Goal: Transaction & Acquisition: Download file/media

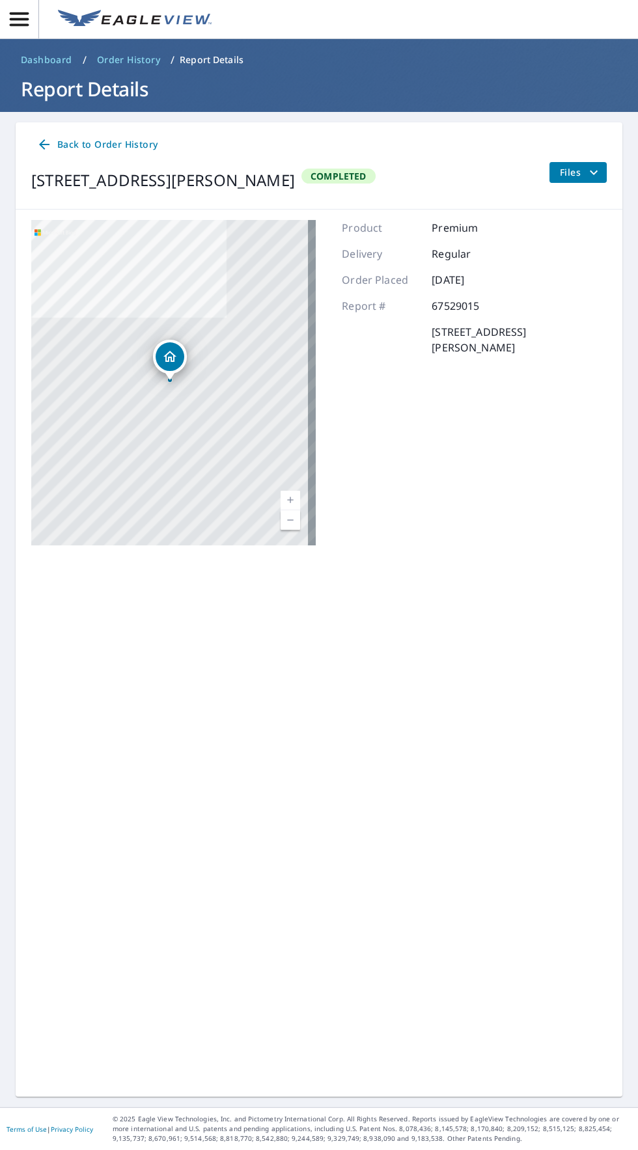
click at [593, 172] on icon "filesDropdownBtn-67529015" at bounding box center [594, 173] width 16 height 16
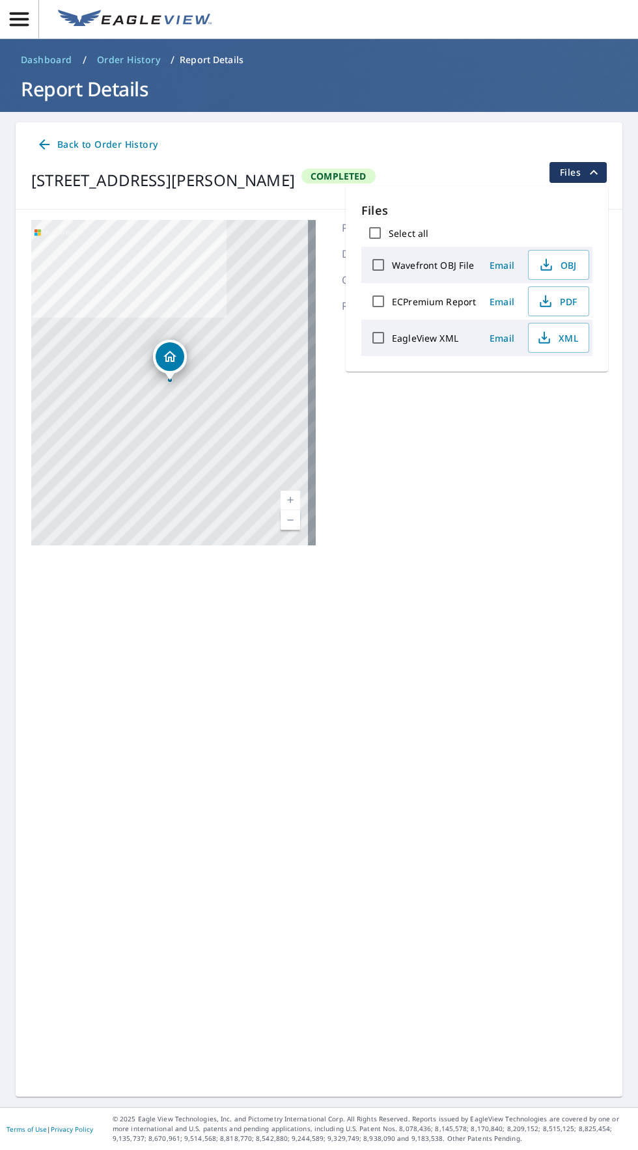
click at [351, 282] on div "Files Select all Wavefront OBJ File Email OBJ ECPremium Report Email PDF EagleV…" at bounding box center [476, 278] width 262 height 185
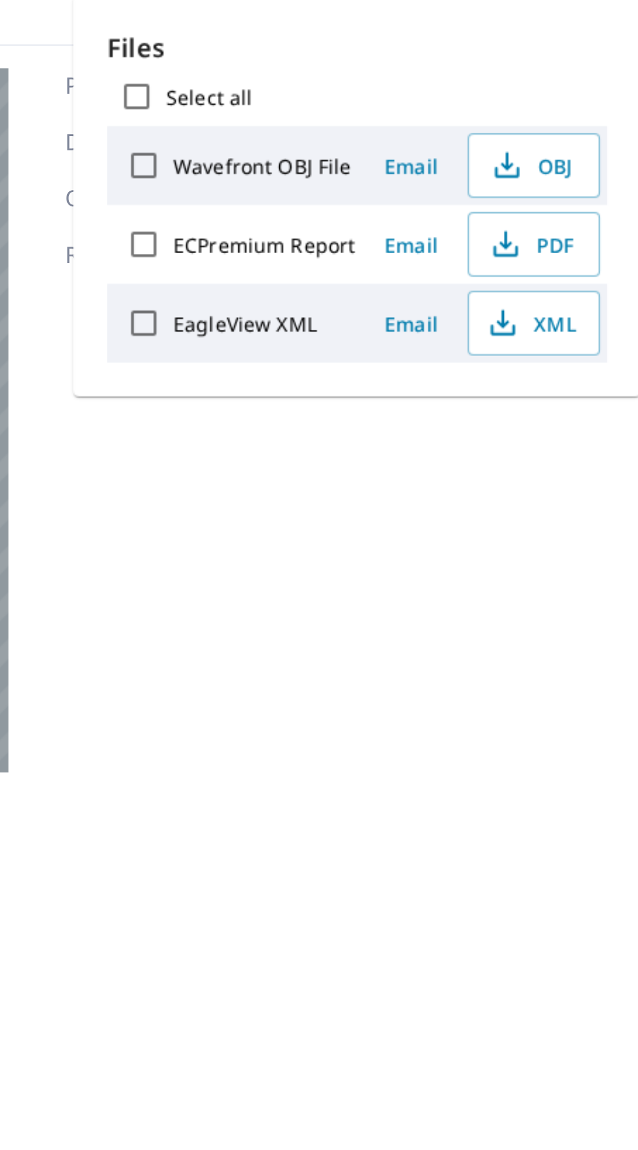
click at [388, 301] on input "ECPremium Report" at bounding box center [377, 301] width 27 height 27
checkbox input "true"
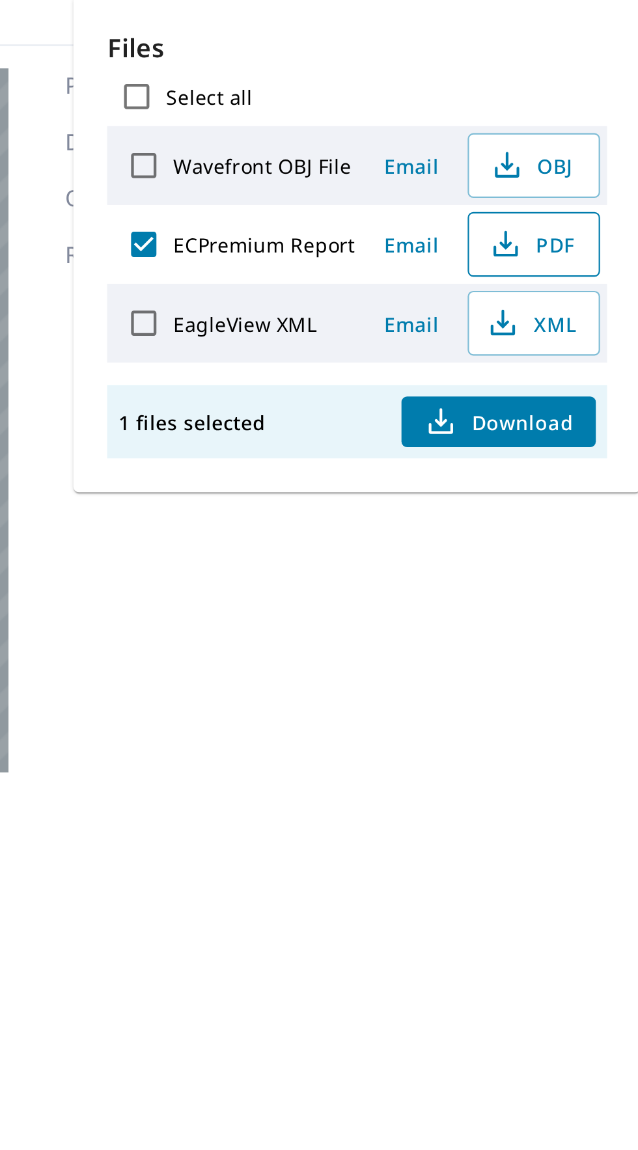
click at [548, 302] on icon "button" at bounding box center [544, 304] width 11 height 5
